Goal: Find specific page/section: Find specific page/section

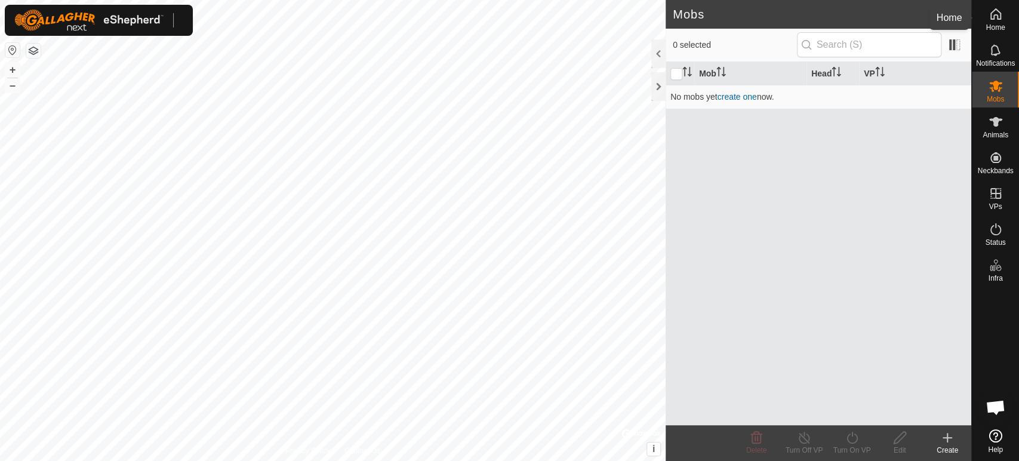
click at [998, 20] on icon at bounding box center [995, 14] width 14 height 14
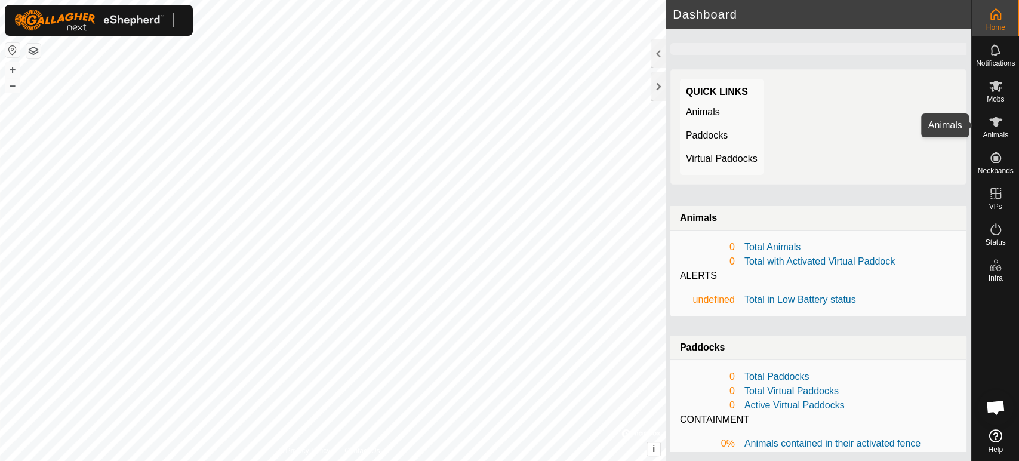
click at [994, 112] on es-animals-svg-icon at bounding box center [995, 121] width 21 height 19
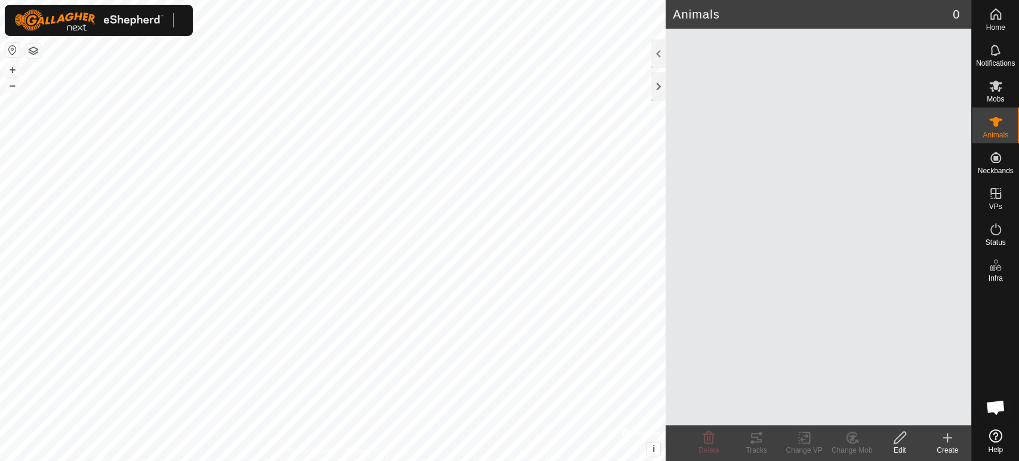
drag, startPoint x: 783, startPoint y: 223, endPoint x: 128, endPoint y: 10, distance: 689.2
click at [128, 10] on img at bounding box center [88, 20] width 149 height 21
click at [109, 18] on img at bounding box center [88, 20] width 149 height 21
click at [78, 17] on img at bounding box center [88, 20] width 149 height 21
